Goal: Navigation & Orientation: Find specific page/section

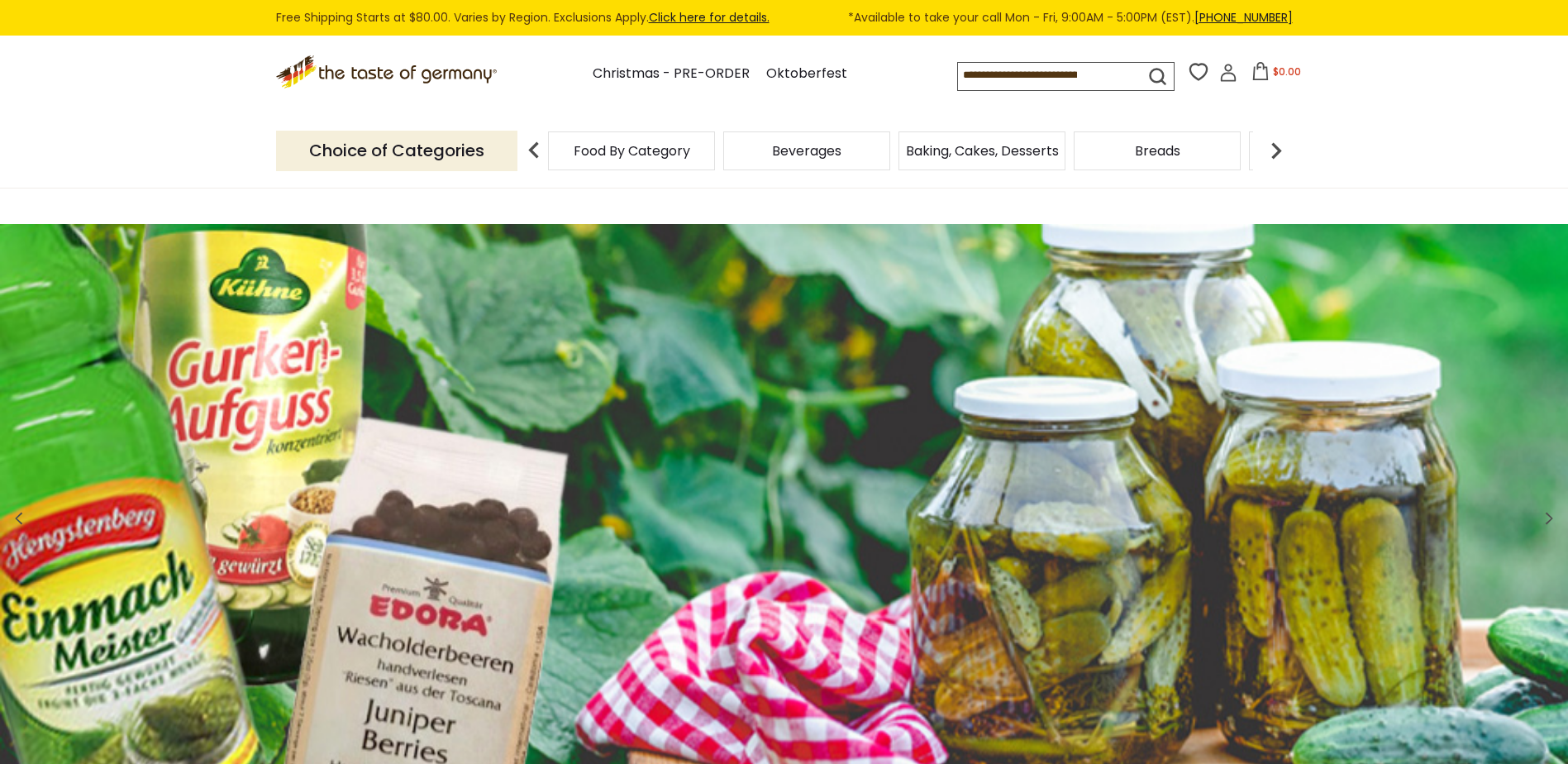
click at [489, 152] on p "Choice of Categories" at bounding box center [397, 151] width 242 height 41
click at [614, 157] on span "Food By Category" at bounding box center [632, 151] width 117 height 12
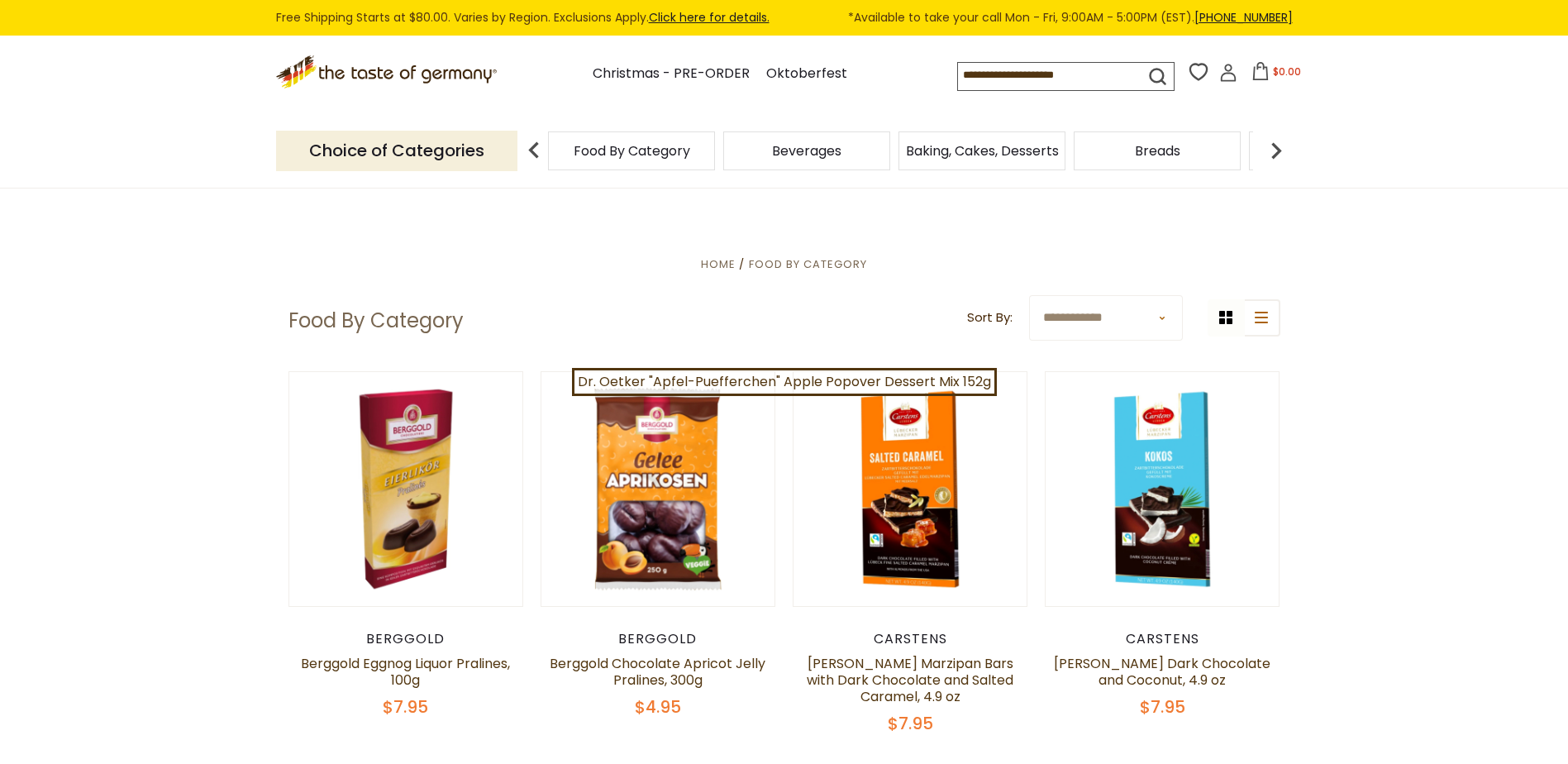
click at [537, 157] on img at bounding box center [534, 151] width 33 height 33
click at [477, 157] on p "Choice of Categories" at bounding box center [397, 151] width 242 height 41
click at [472, 153] on p "Choice of Categories" at bounding box center [397, 151] width 242 height 41
click at [715, 161] on div "Beverages" at bounding box center [632, 151] width 167 height 39
click at [822, 157] on span "Beverages" at bounding box center [806, 151] width 69 height 12
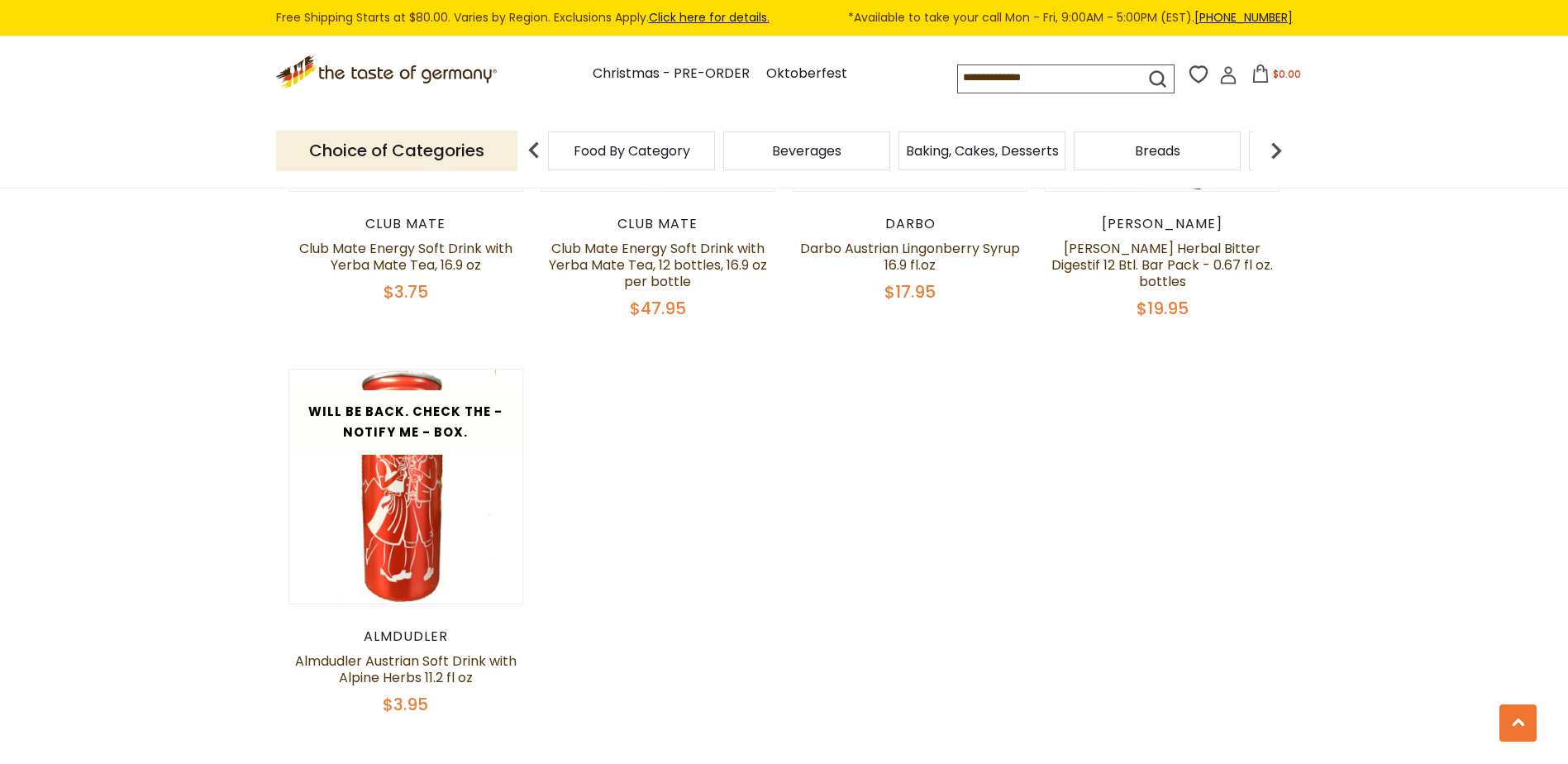
scroll to position [3224, 0]
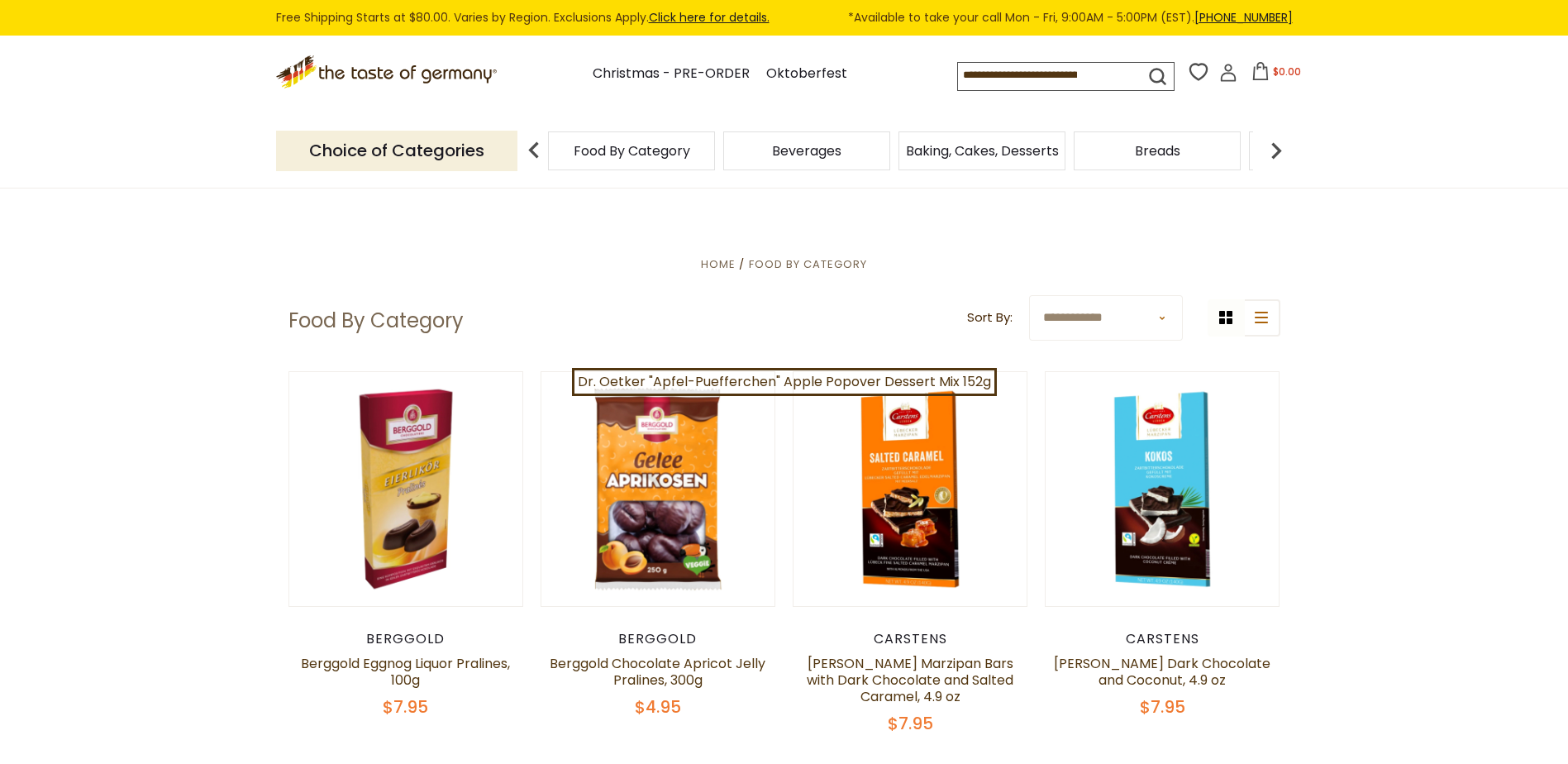
click at [1271, 152] on img at bounding box center [1276, 151] width 33 height 33
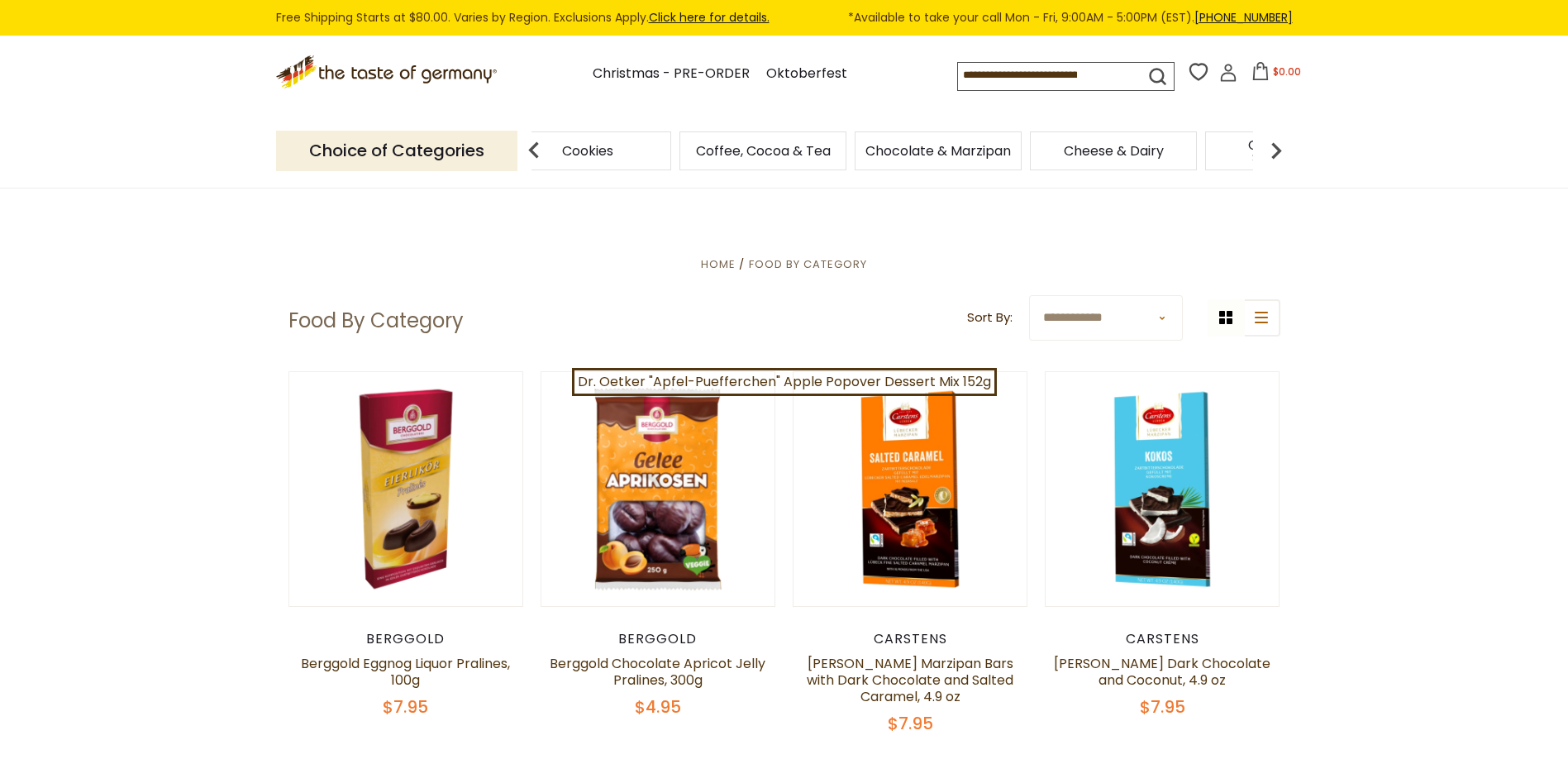
click at [1271, 152] on img at bounding box center [1276, 151] width 33 height 33
click at [847, 142] on span "Condiments, Seasonings" at bounding box center [851, 152] width 157 height 25
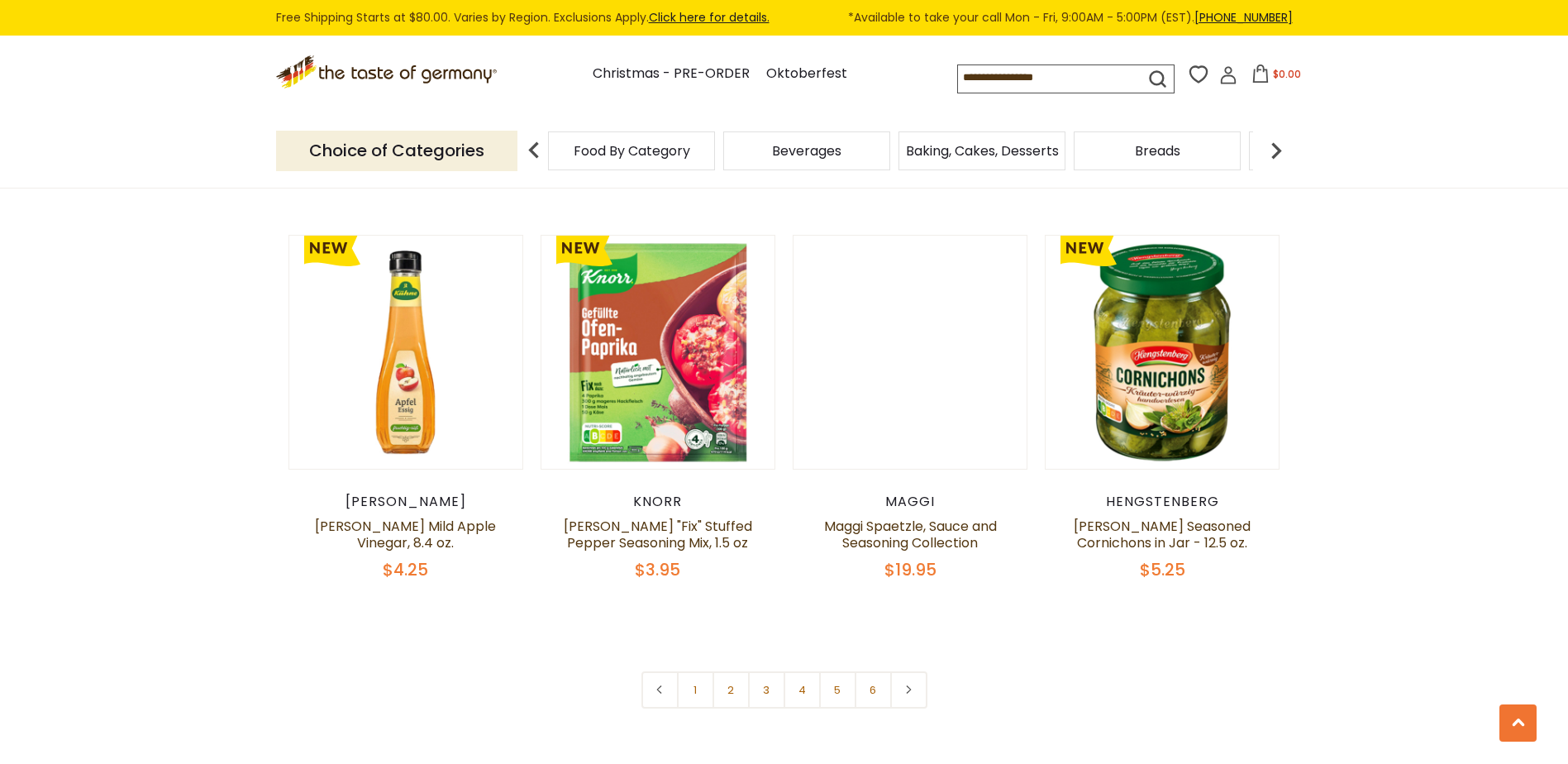
scroll to position [3968, 0]
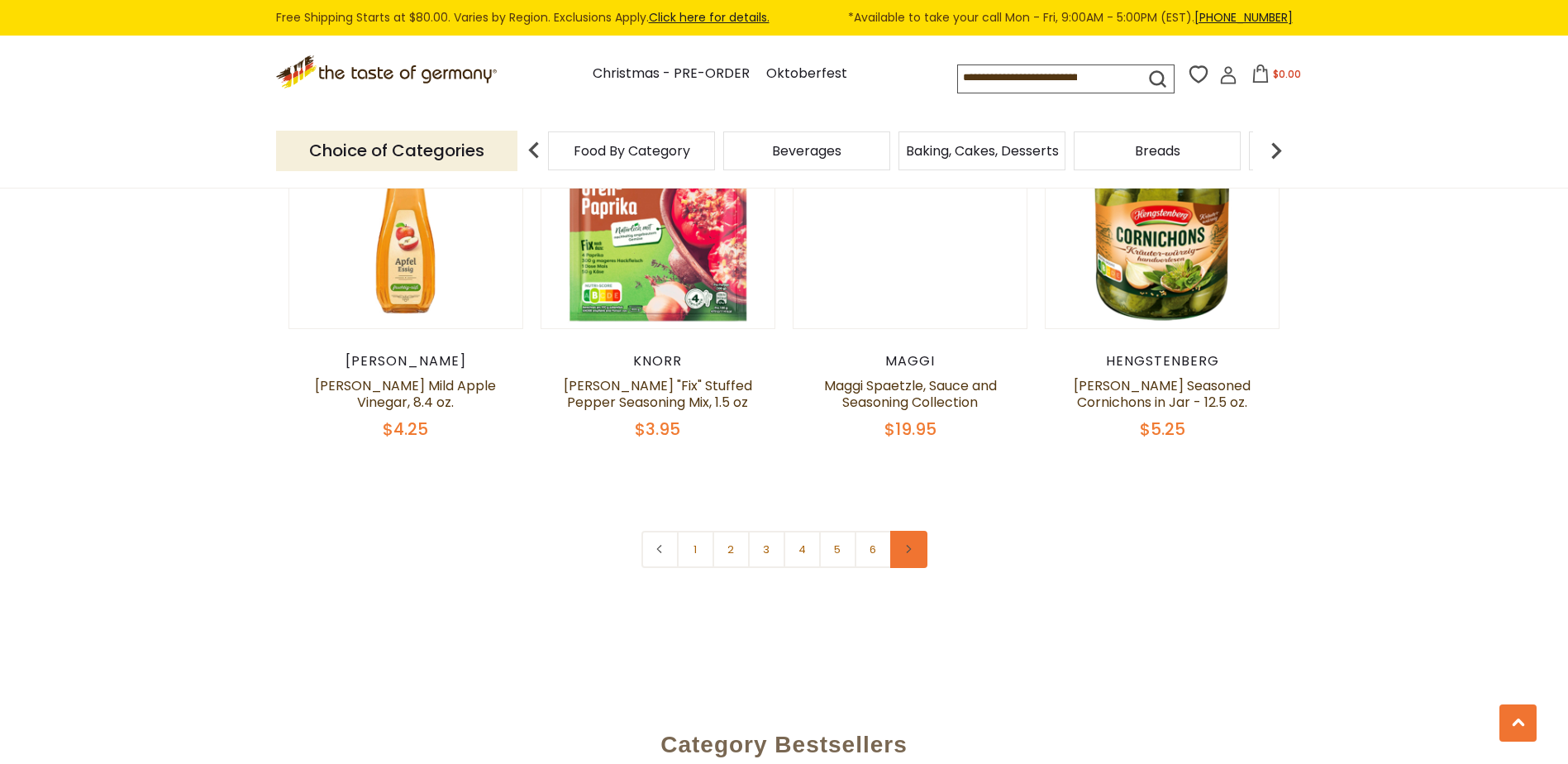
click at [913, 531] on link at bounding box center [909, 549] width 37 height 37
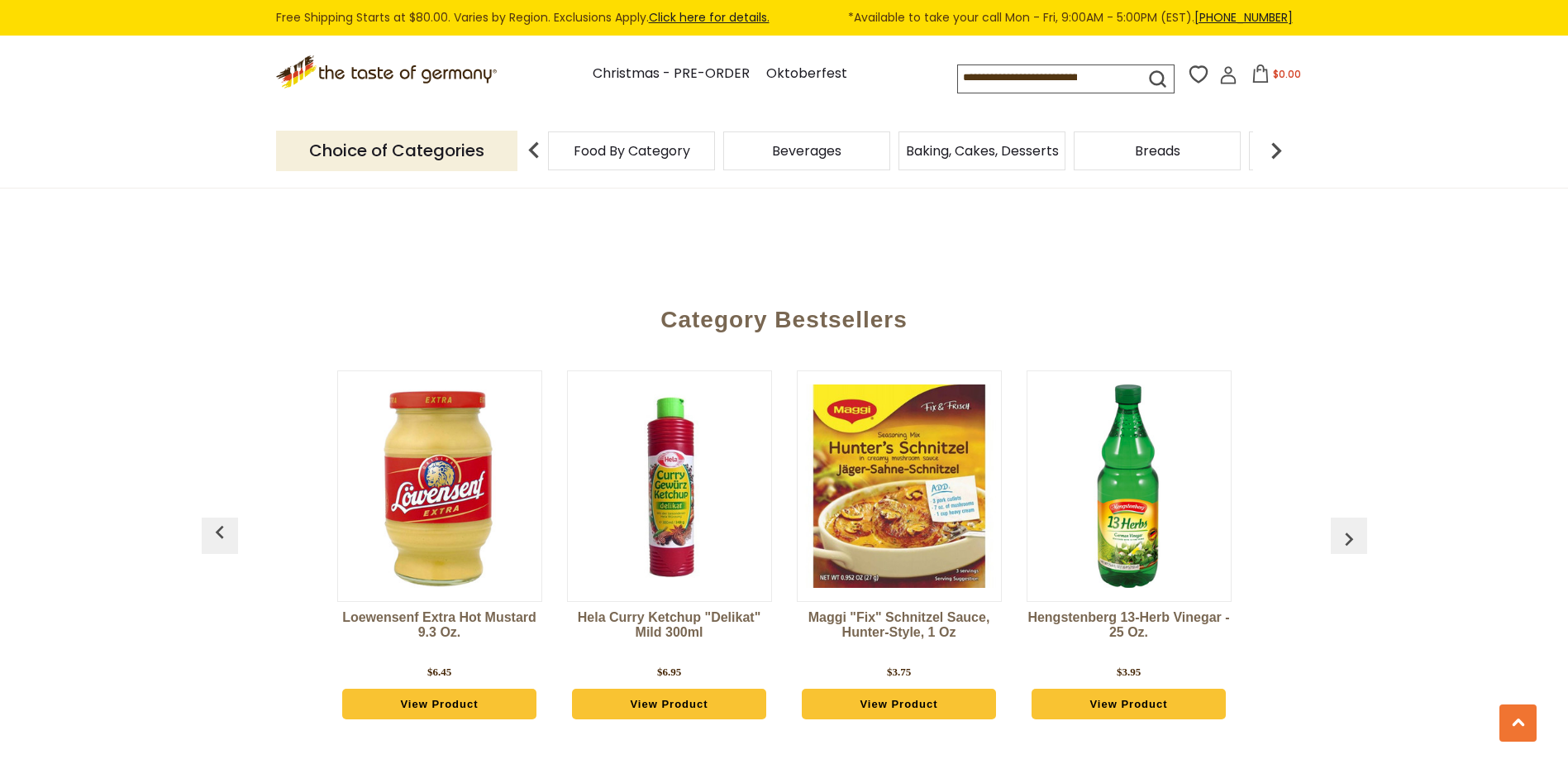
scroll to position [4464, 0]
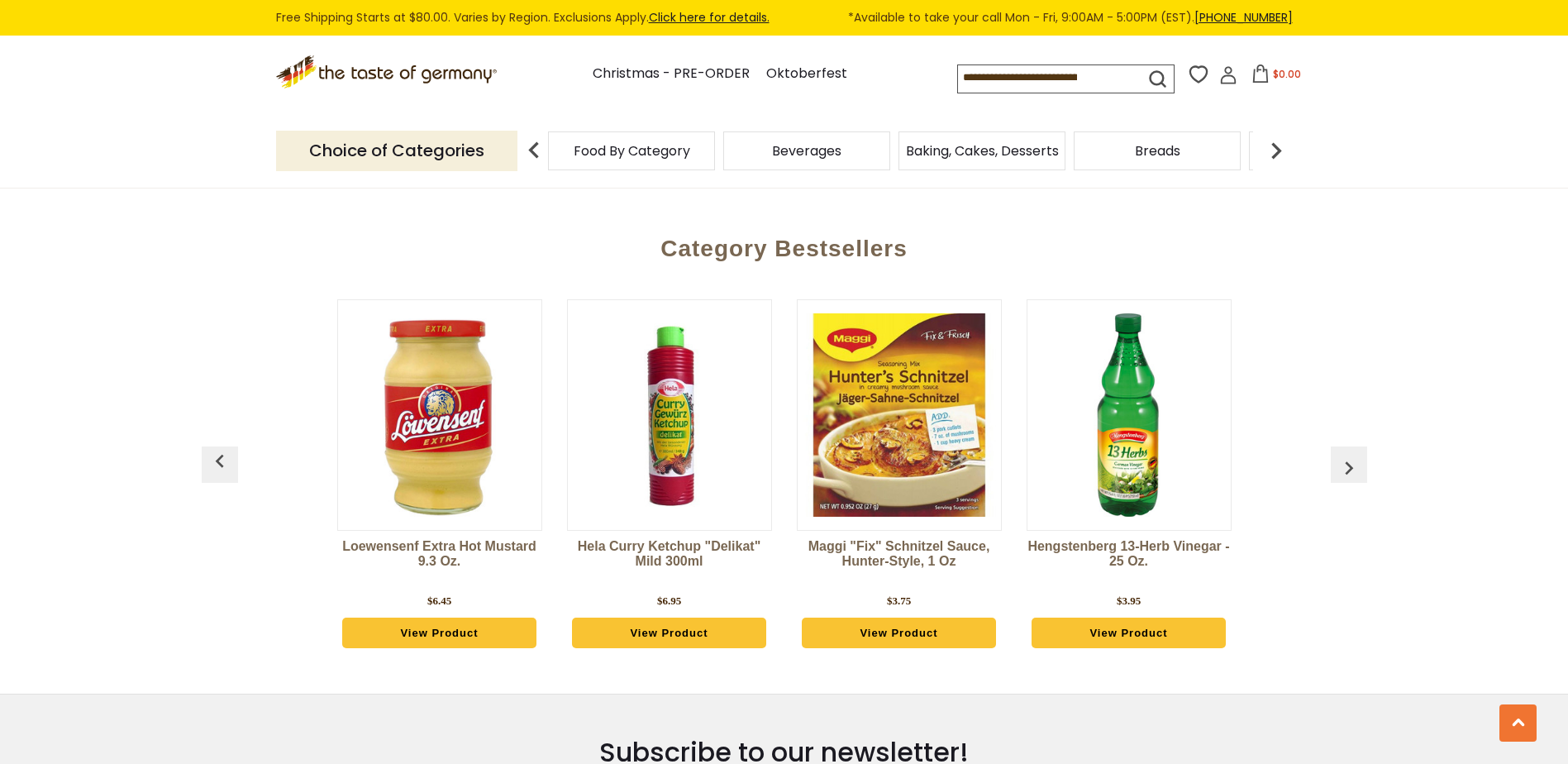
scroll to position [3968, 0]
